Goal: Task Accomplishment & Management: Manage account settings

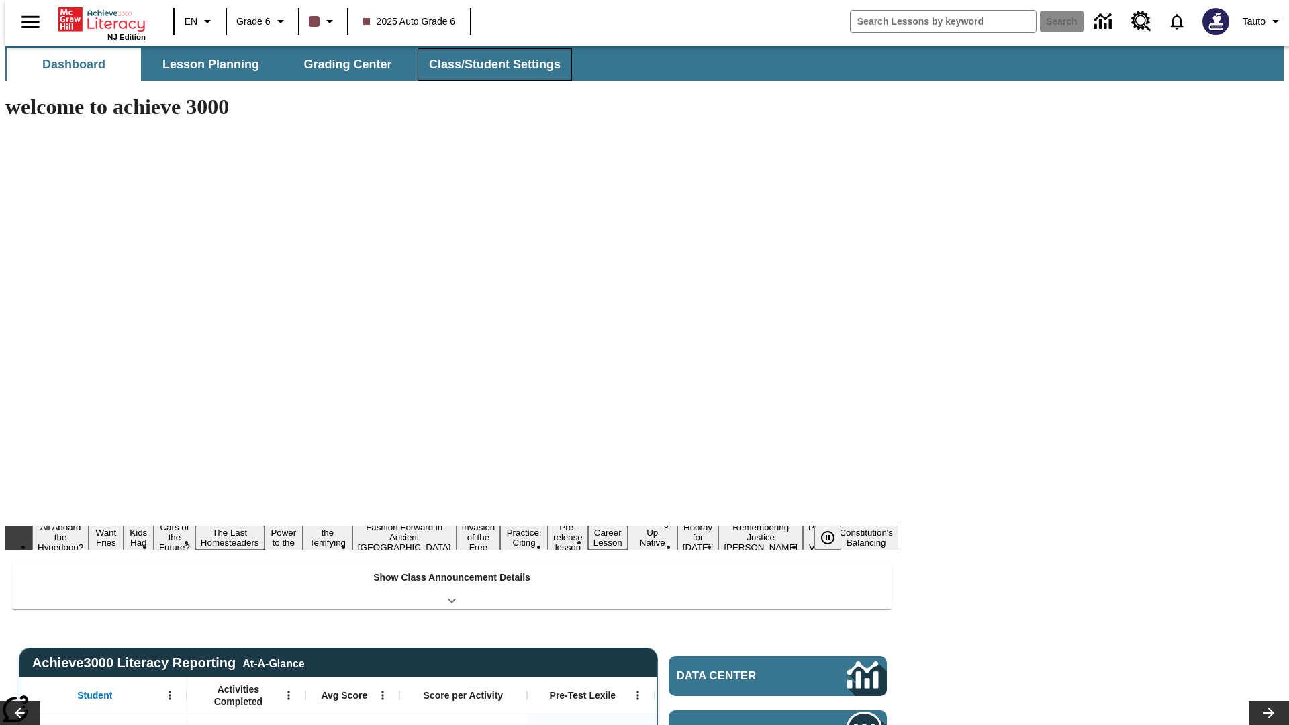
click at [487, 64] on span "Class/Student Settings" at bounding box center [495, 64] width 132 height 15
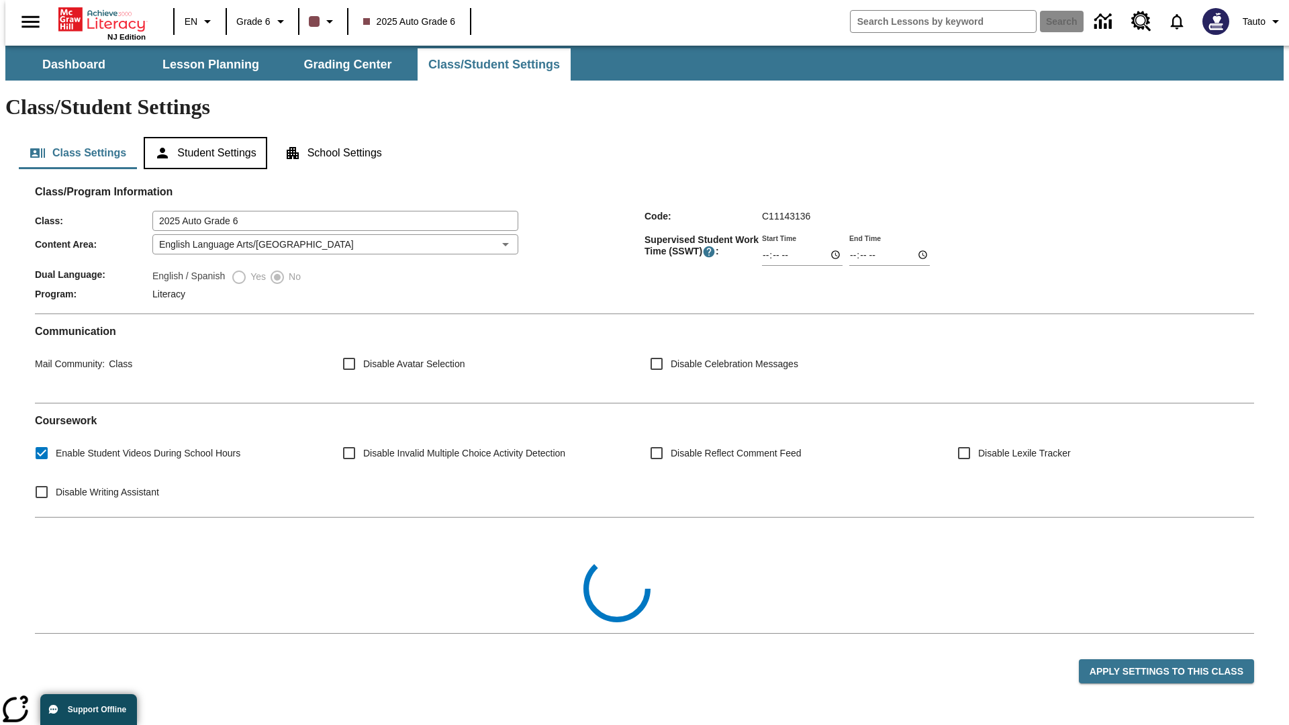
click at [202, 137] on button "Student Settings" at bounding box center [205, 153] width 123 height 32
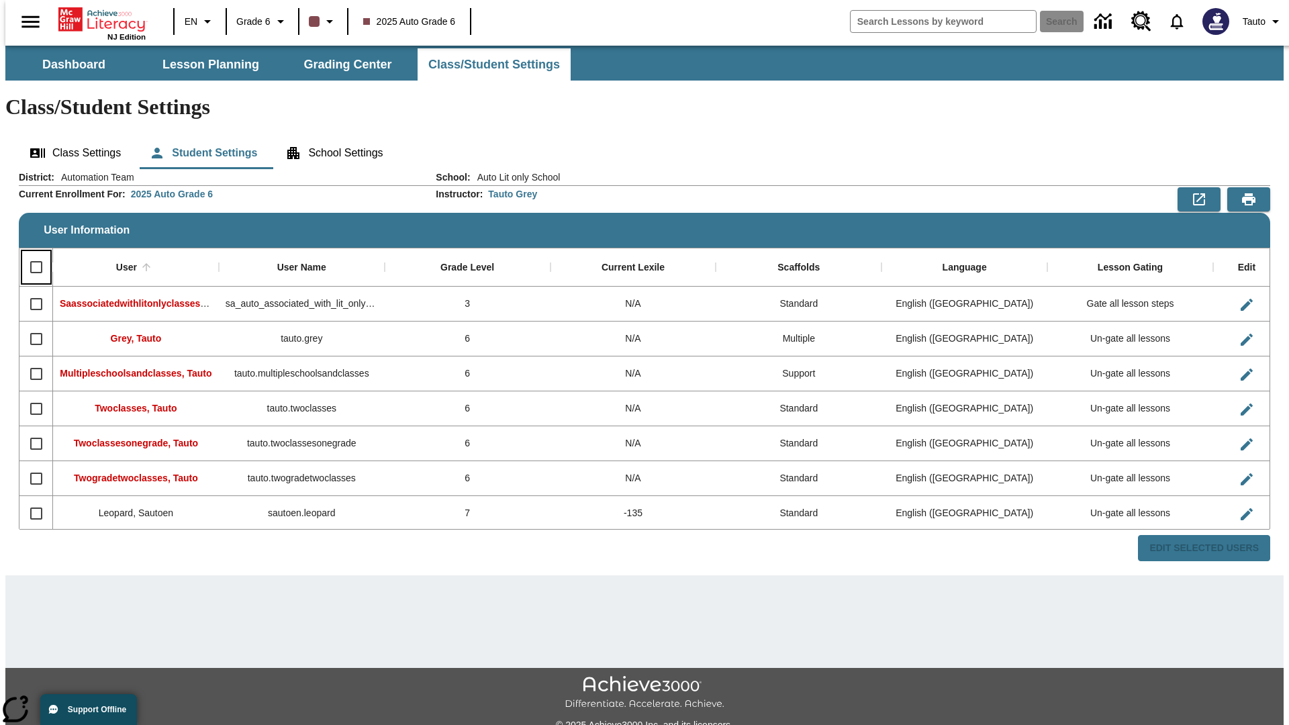
click at [30, 253] on input "Select all rows" at bounding box center [36, 267] width 28 height 28
checkbox input "true"
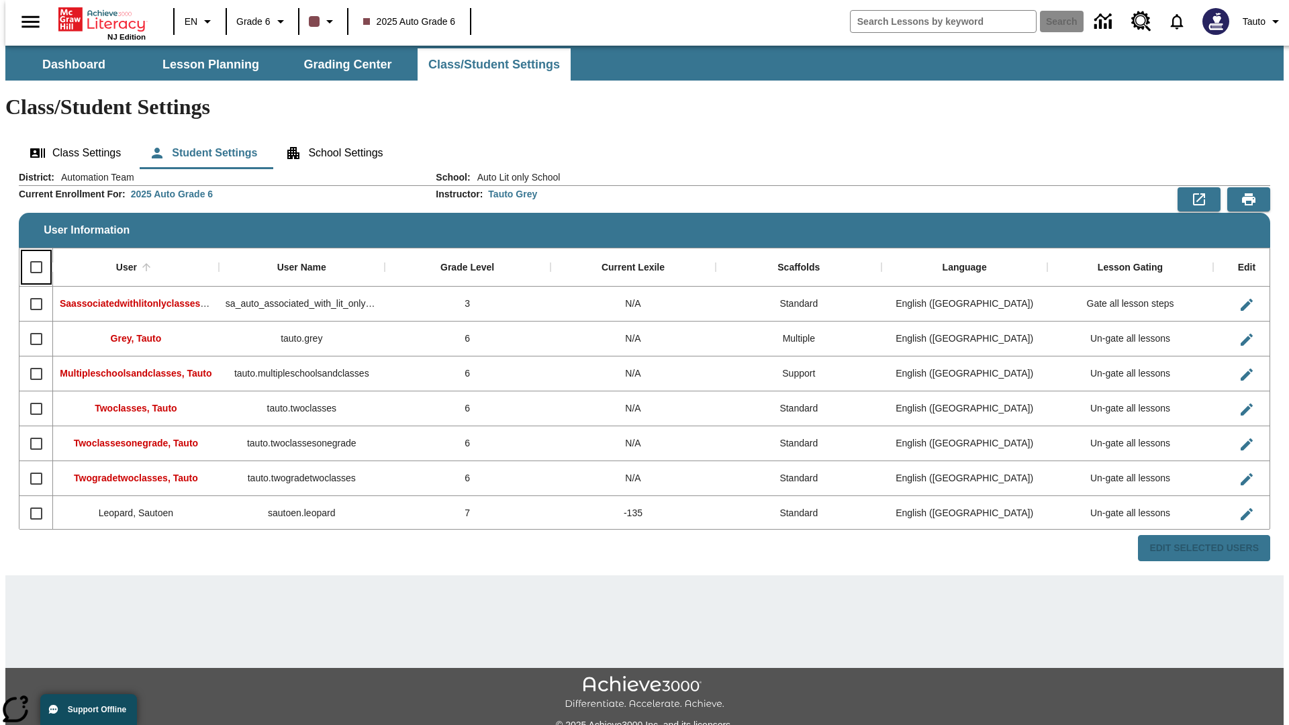
checkbox input "true"
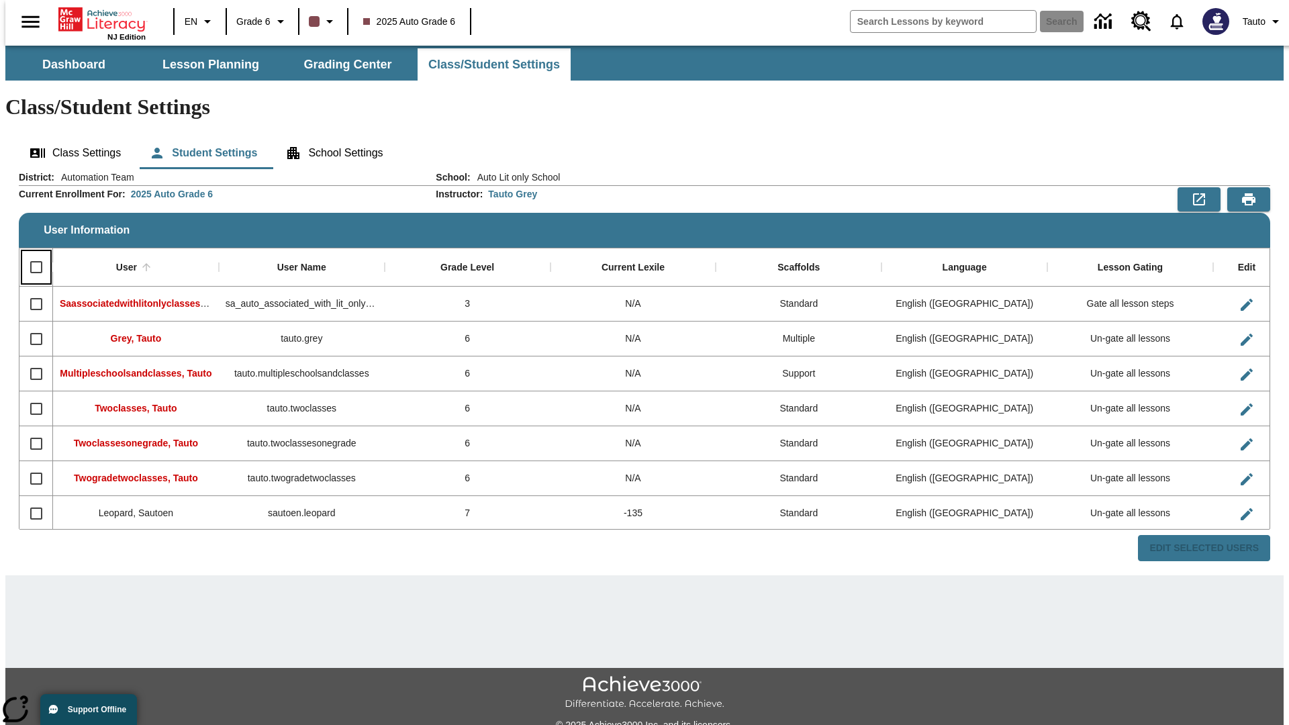
checkbox input "true"
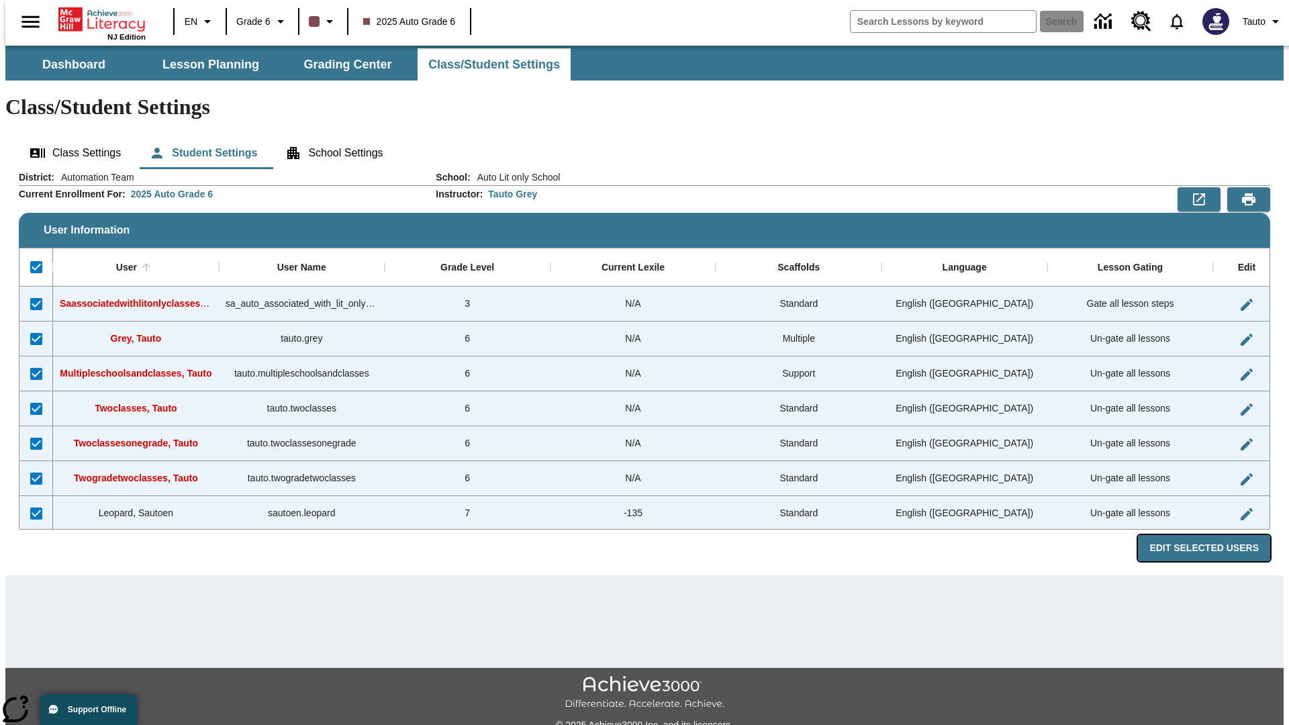
click at [1214, 535] on button "Edit Selected Users" at bounding box center [1204, 548] width 132 height 26
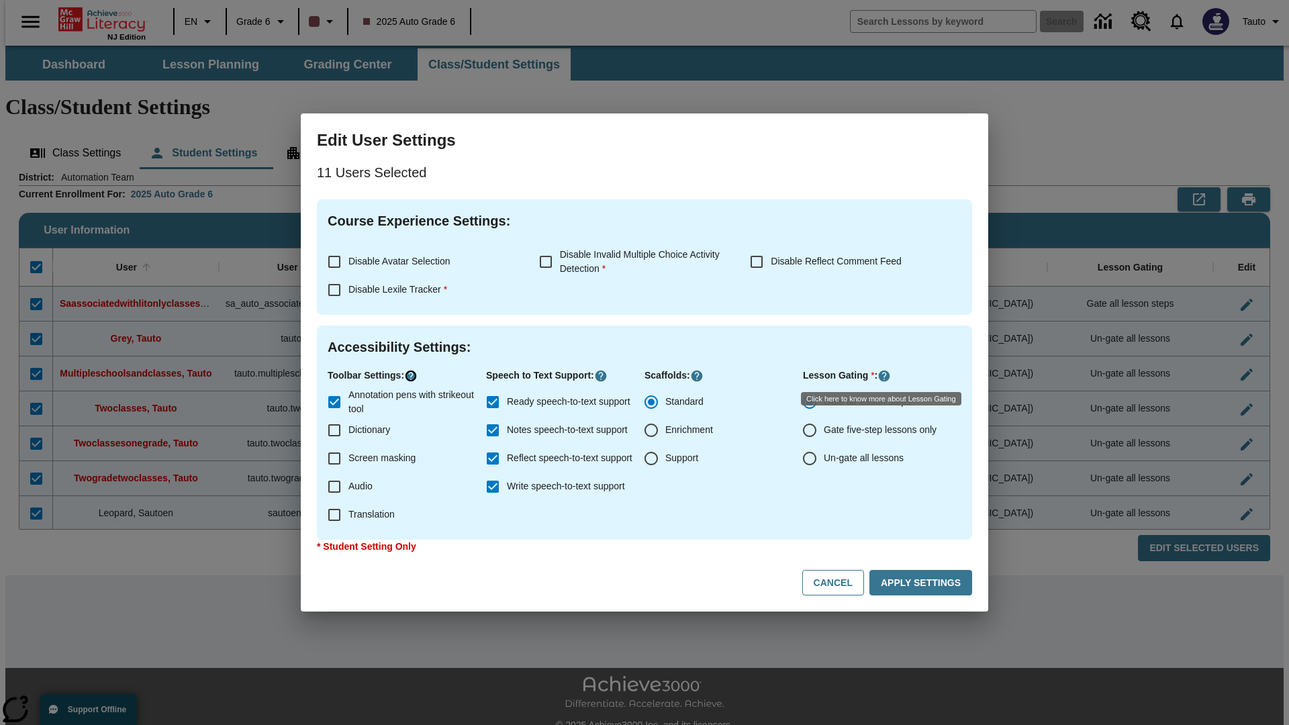
click at [413, 376] on icon "Click here to know more about" at bounding box center [410, 375] width 13 height 13
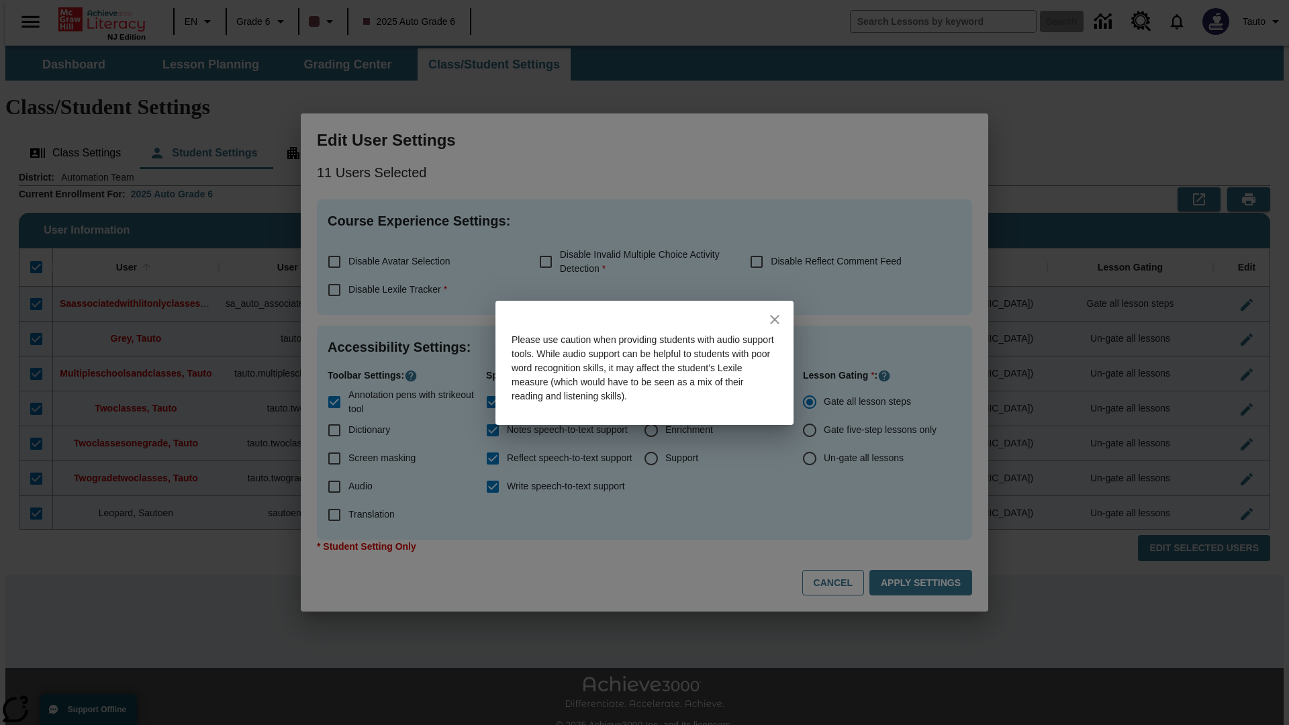
click at [774, 319] on icon "close" at bounding box center [774, 319] width 9 height 9
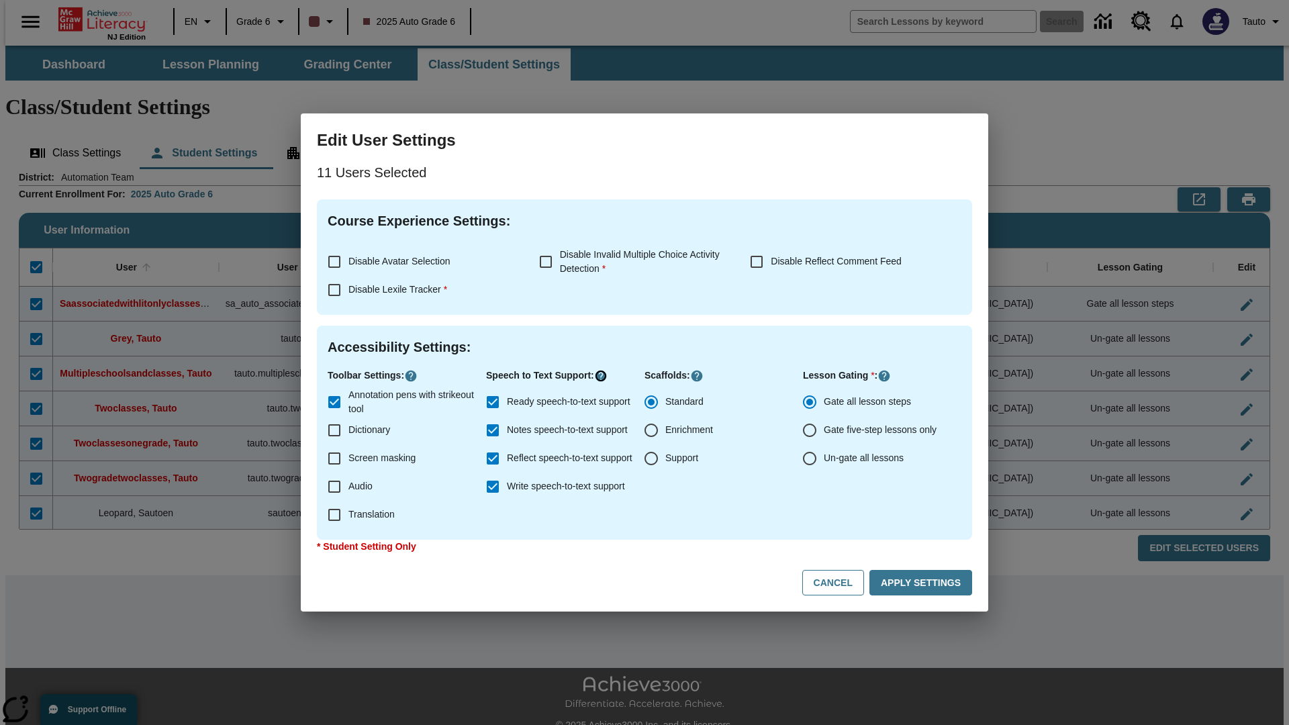
click at [604, 376] on icon "Click here to know more about" at bounding box center [600, 375] width 13 height 13
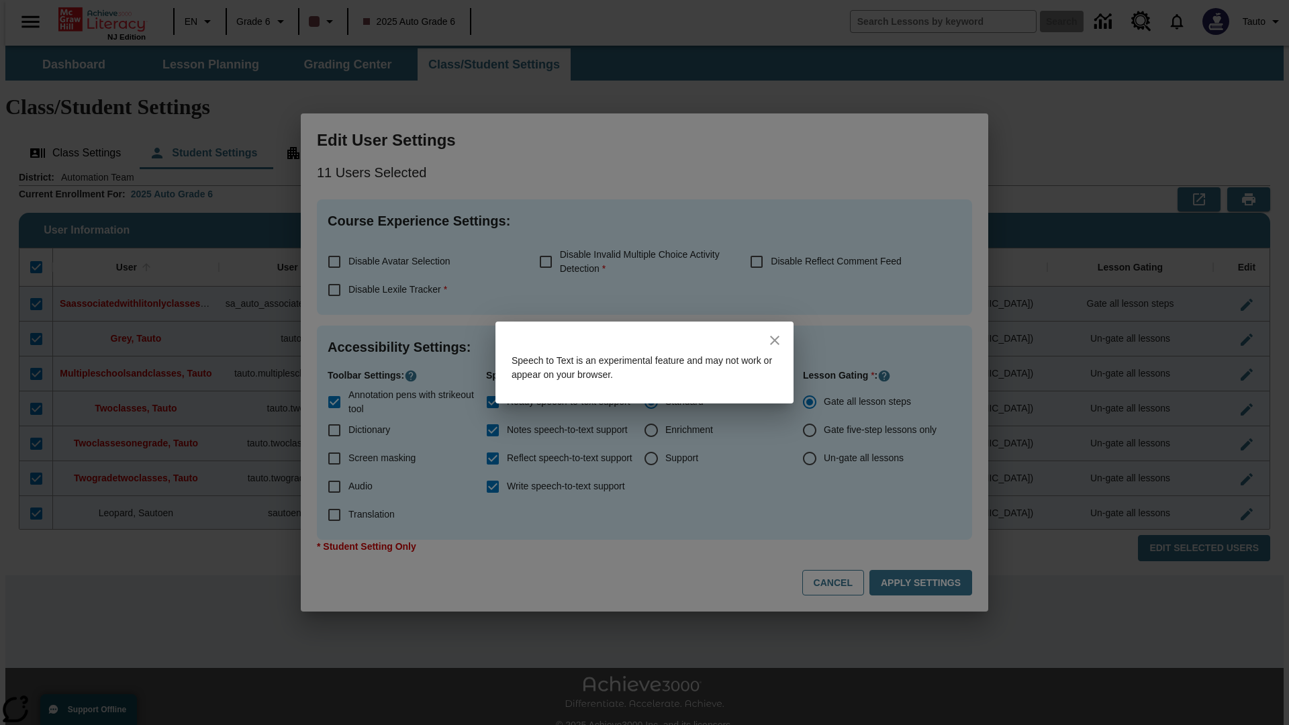
click at [774, 340] on icon "close" at bounding box center [774, 340] width 9 height 9
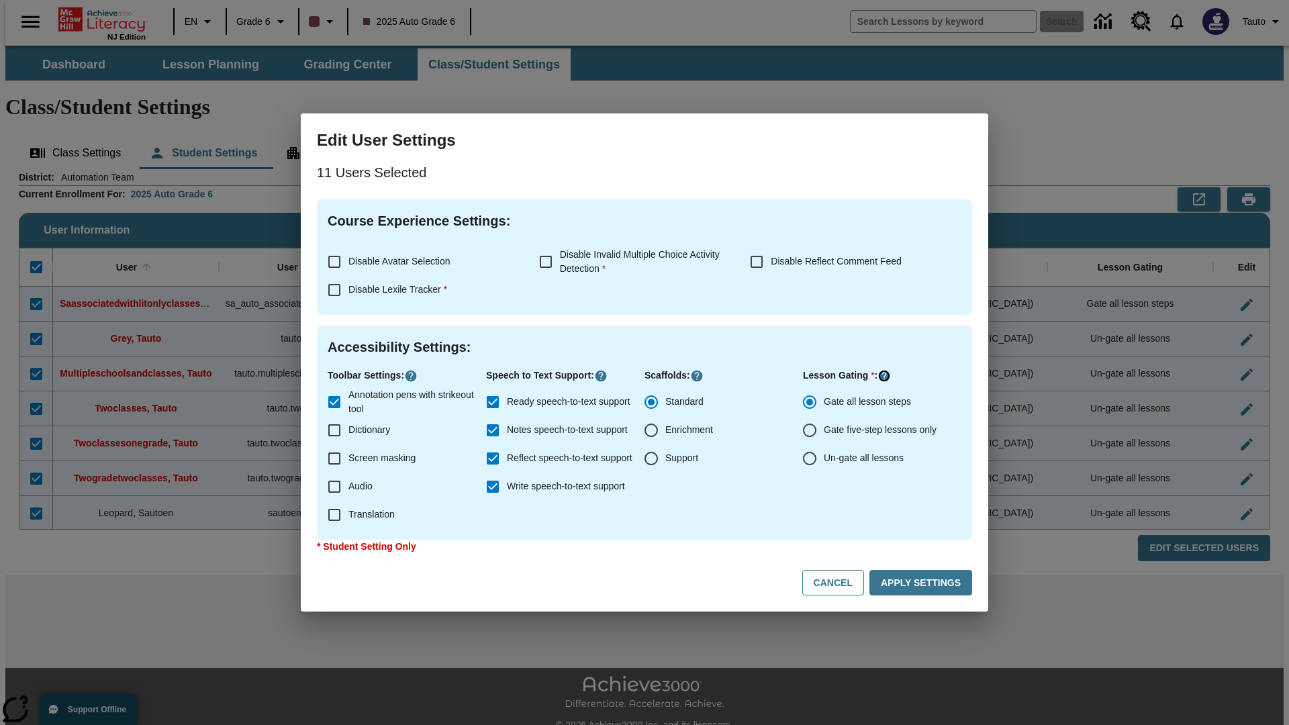
click at [885, 376] on icon "Click here to know more about" at bounding box center [883, 375] width 13 height 13
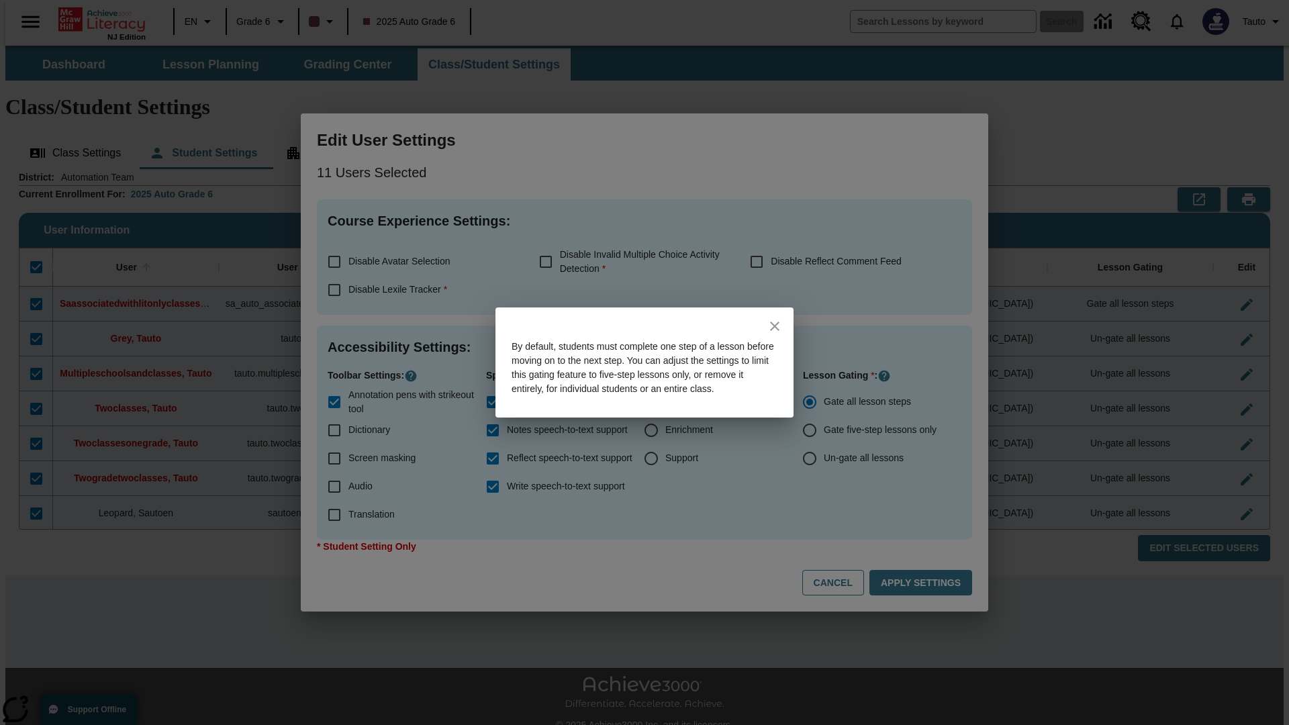
click at [774, 321] on icon "close" at bounding box center [774, 325] width 9 height 9
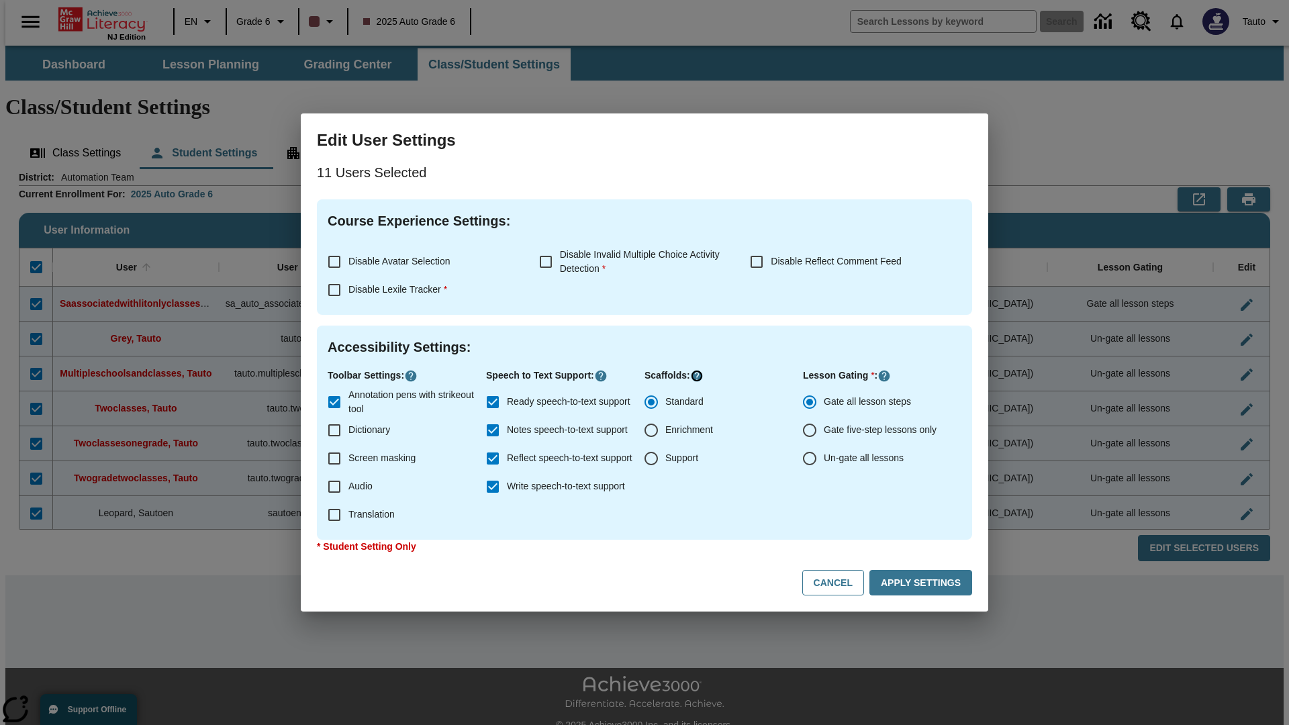
click at [695, 376] on icon "Click here to know more about" at bounding box center [696, 375] width 13 height 13
